Goal: Task Accomplishment & Management: Manage account settings

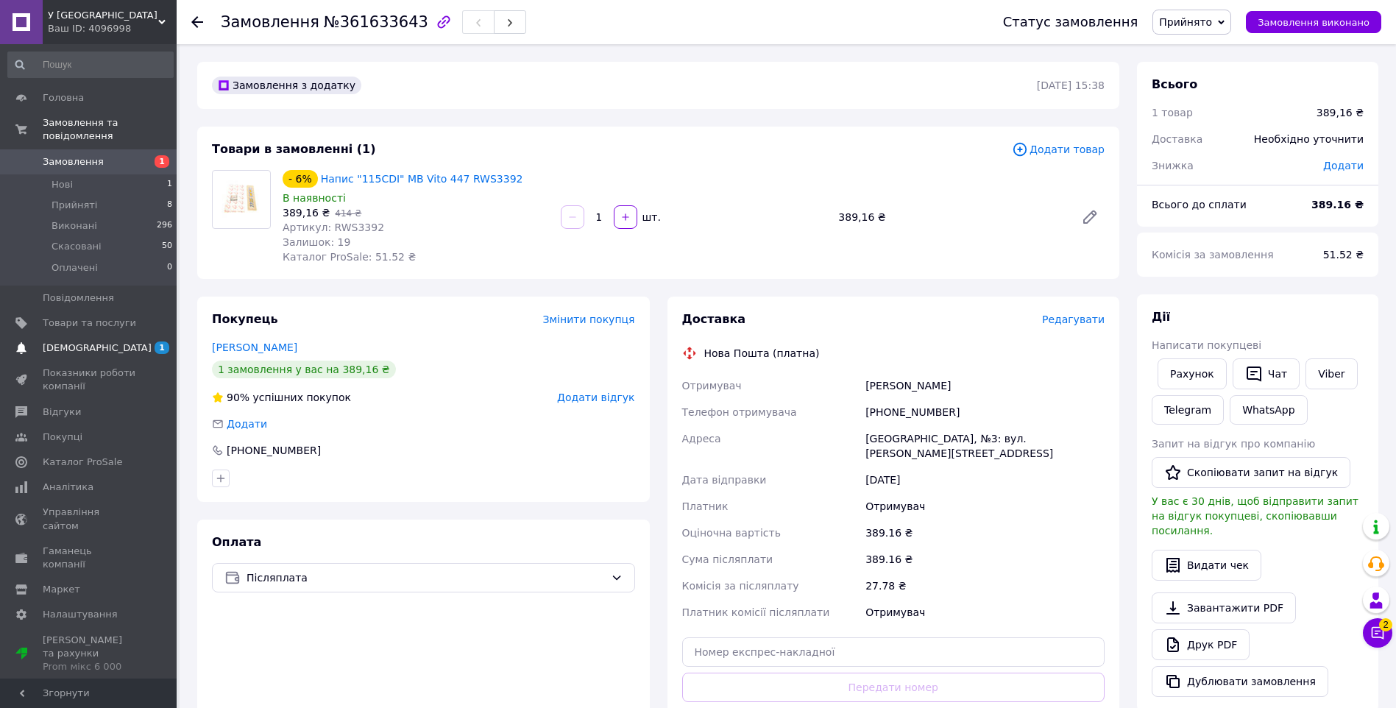
click at [93, 342] on span "[DEMOGRAPHIC_DATA]" at bounding box center [97, 348] width 109 height 13
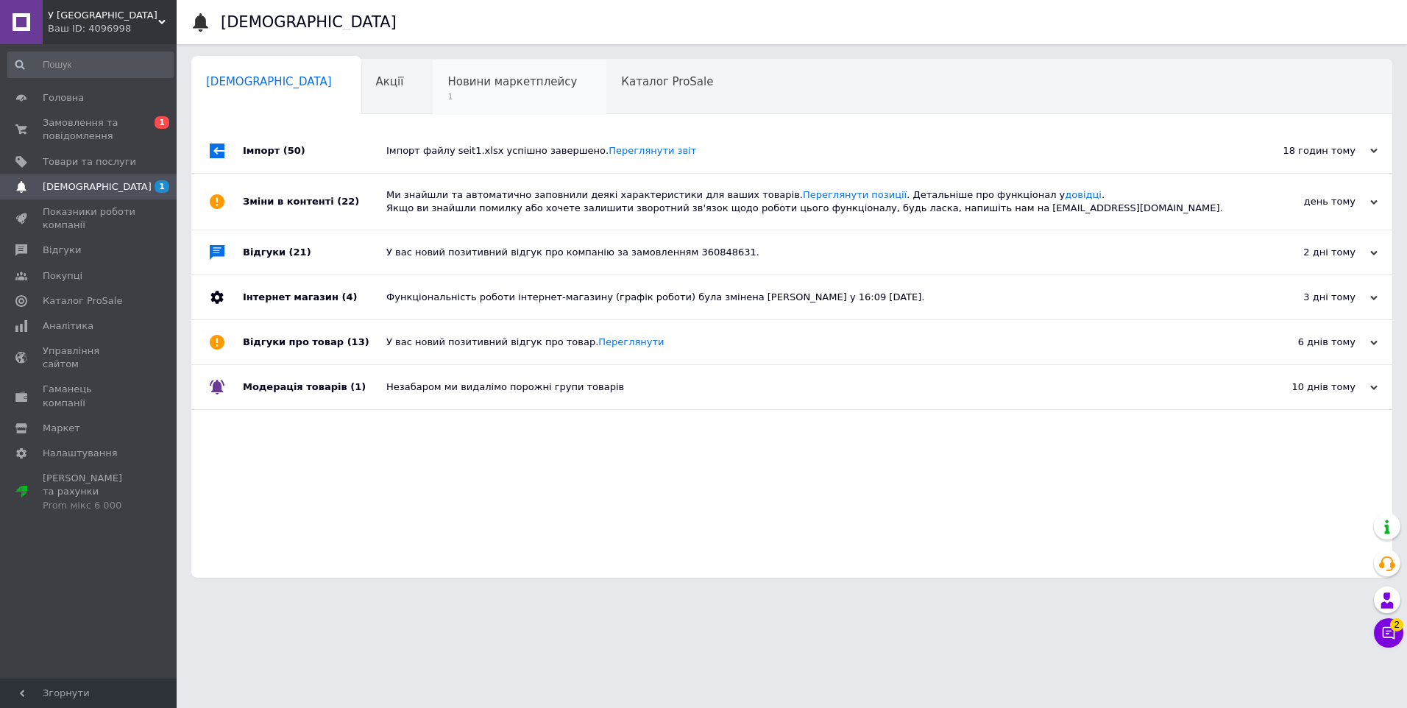
click at [448, 93] on span "1" at bounding box center [513, 96] width 130 height 11
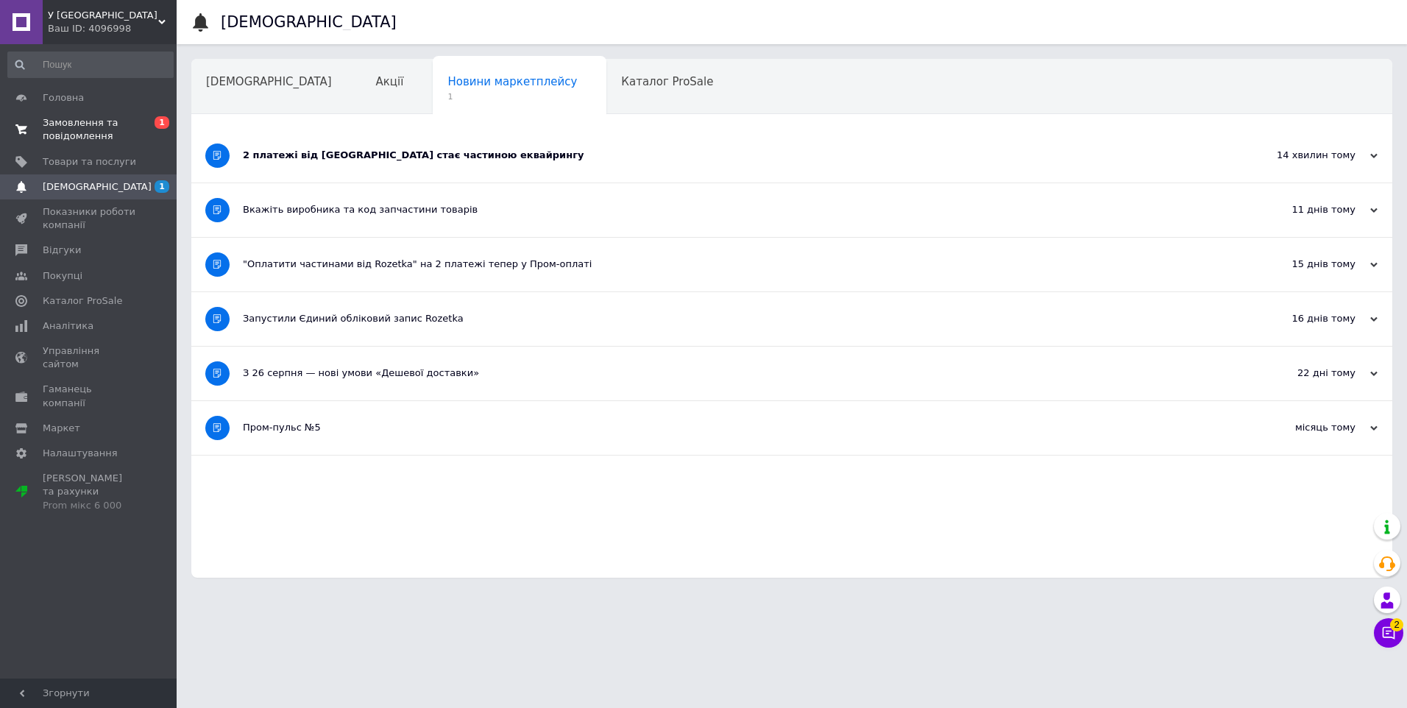
click at [92, 131] on span "Замовлення та повідомлення" at bounding box center [89, 129] width 93 height 26
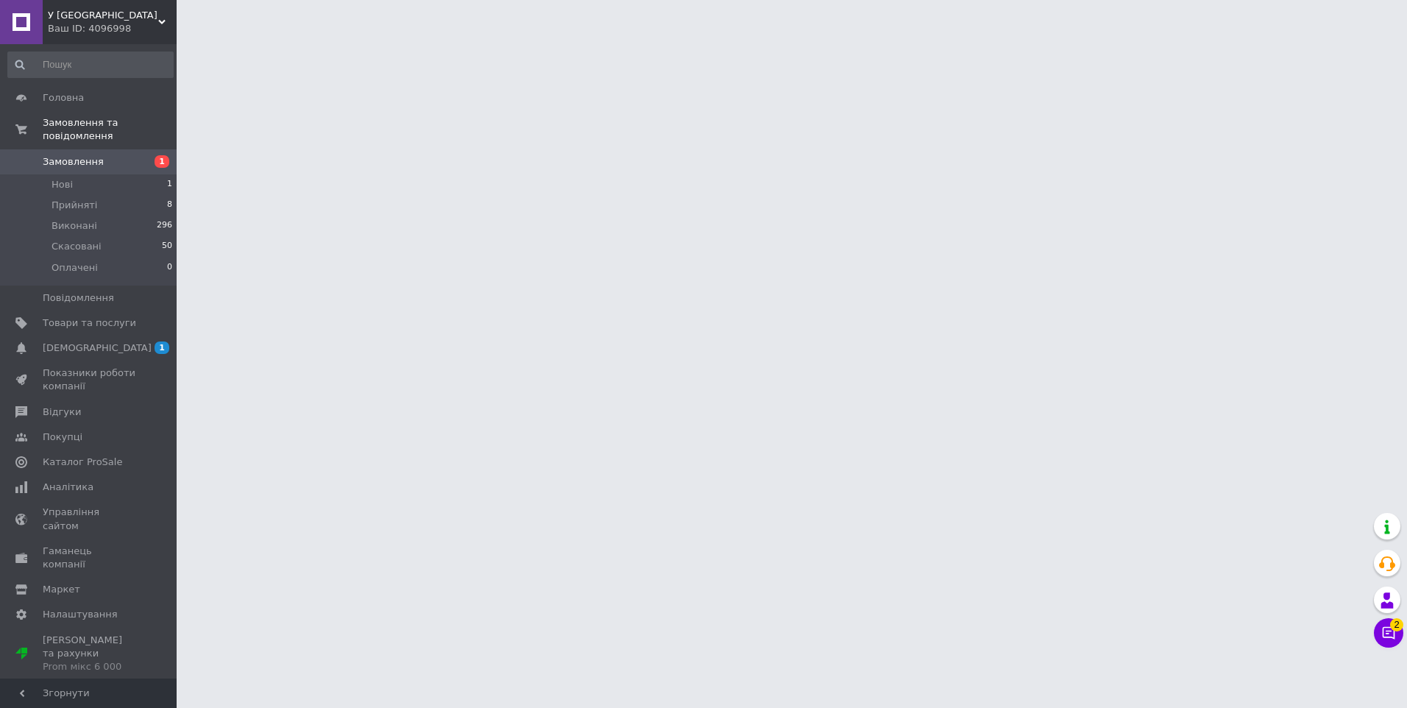
click at [113, 149] on link "Замовлення 1" at bounding box center [90, 161] width 181 height 25
